Goal: Information Seeking & Learning: Learn about a topic

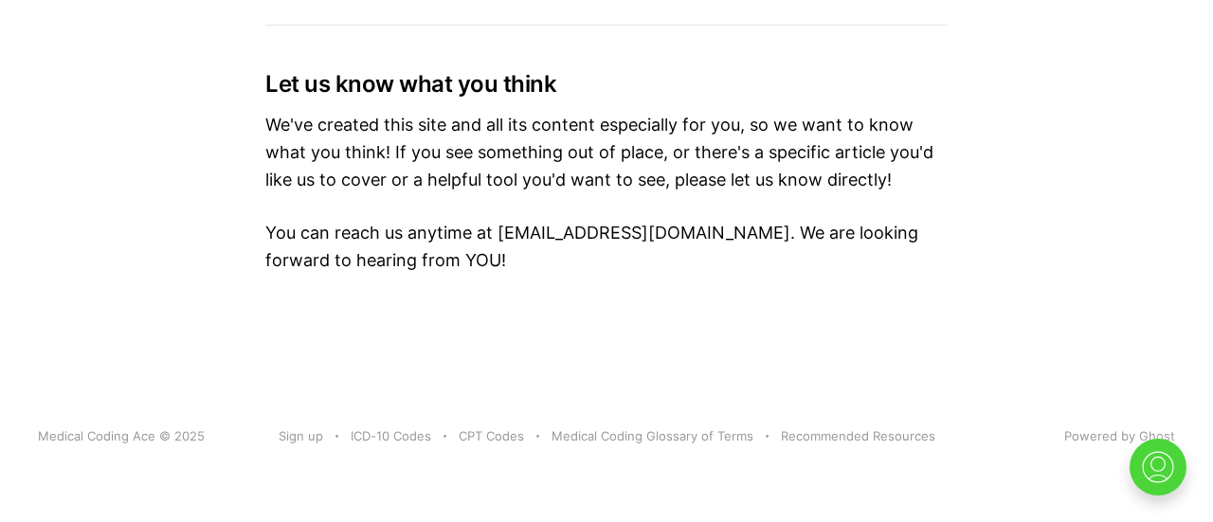
scroll to position [8203, 0]
click at [929, 426] on link "Recommended Resources" at bounding box center [858, 436] width 154 height 20
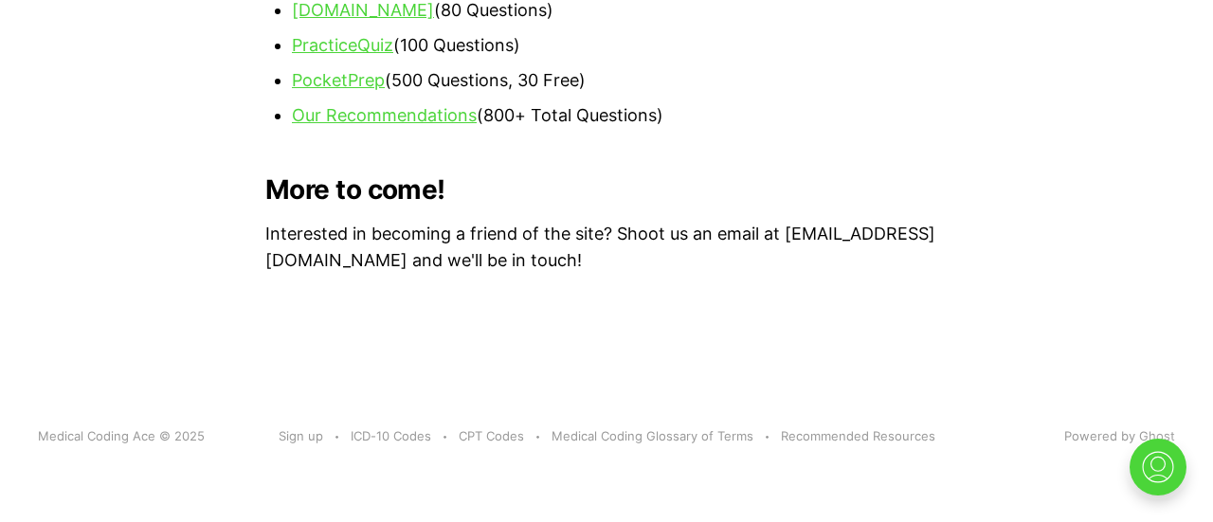
scroll to position [3807, 0]
click at [393, 55] on link "PracticeQuiz" at bounding box center [342, 45] width 101 height 20
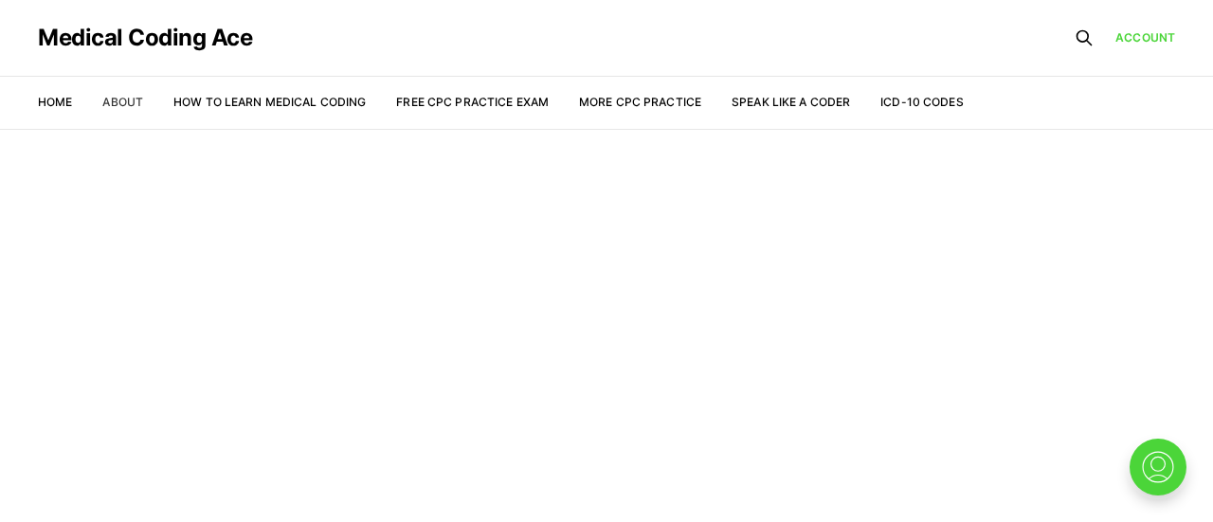
click at [129, 100] on link "About" at bounding box center [122, 102] width 41 height 14
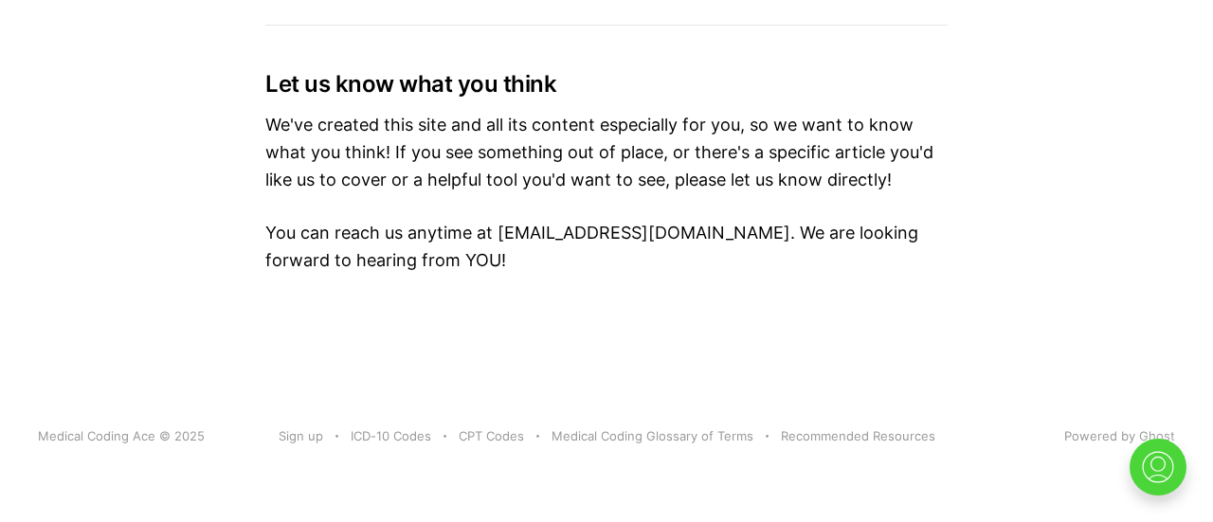
scroll to position [8203, 0]
click at [916, 426] on link "Recommended Resources" at bounding box center [858, 436] width 154 height 20
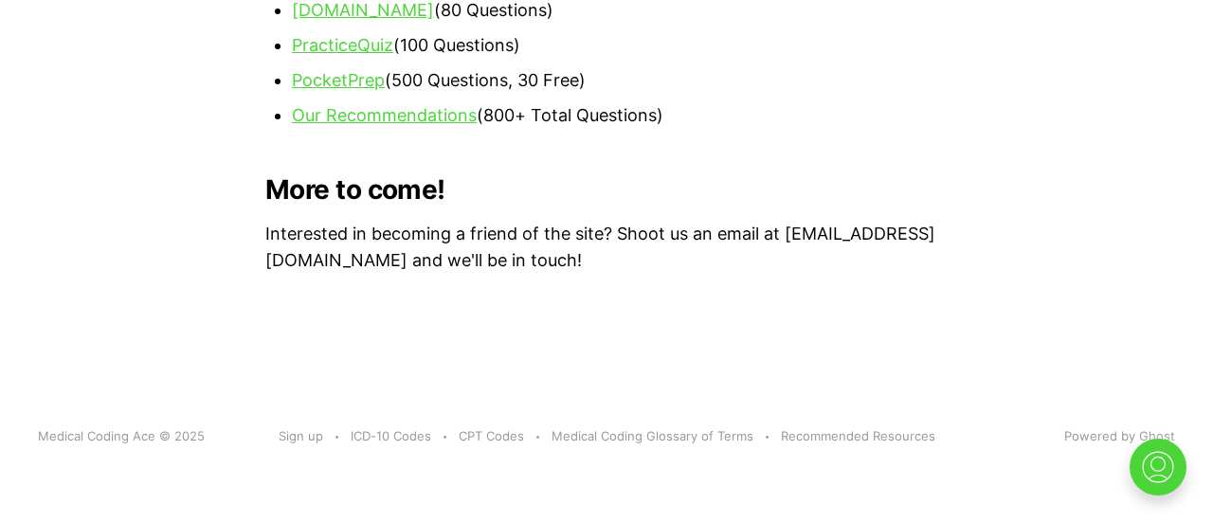
scroll to position [3773, 0]
click at [393, 55] on link "PracticeQuiz" at bounding box center [342, 45] width 101 height 20
click at [385, 90] on link "PocketPrep" at bounding box center [338, 80] width 93 height 20
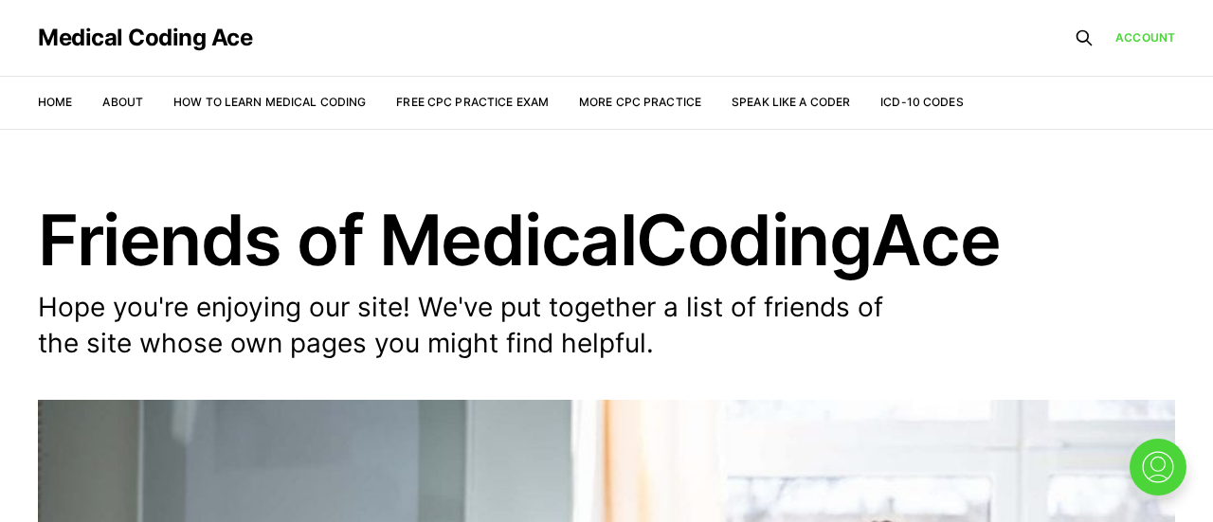
click at [659, 101] on link "More CPC Practice" at bounding box center [640, 102] width 122 height 14
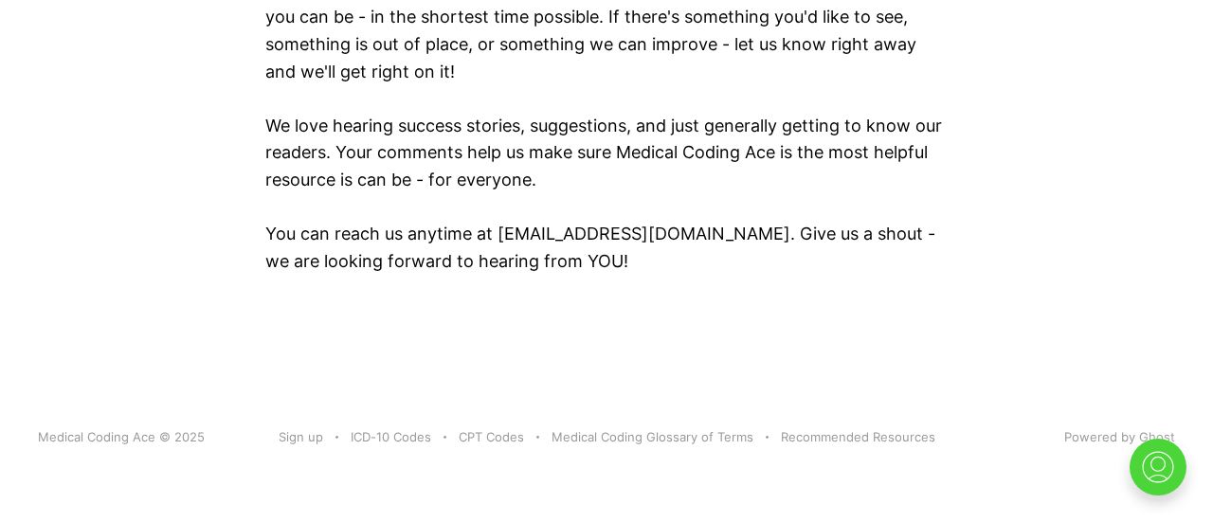
scroll to position [2566, 0]
